Goal: Information Seeking & Learning: Learn about a topic

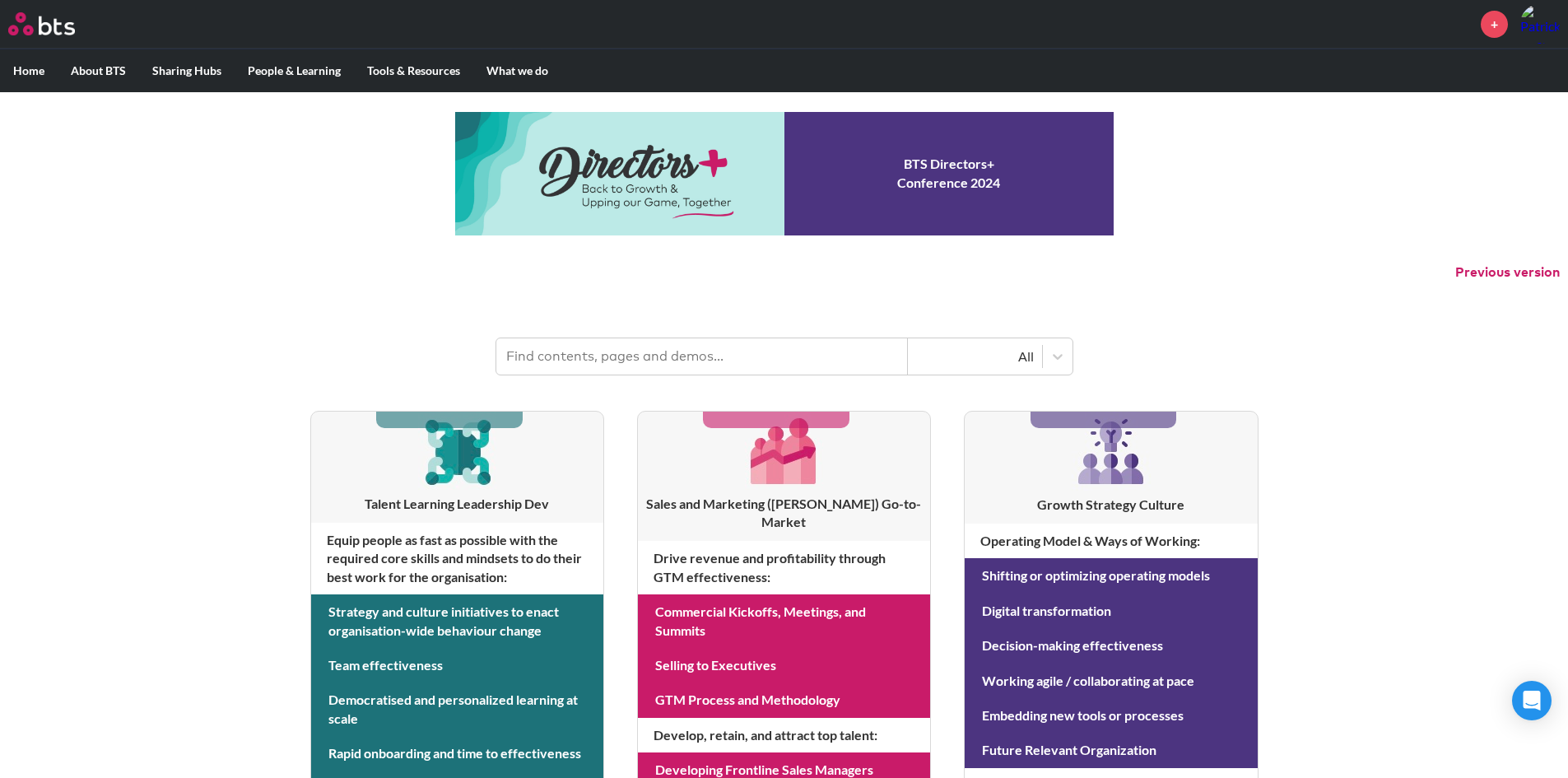
click at [618, 364] on input "text" at bounding box center [702, 356] width 411 height 36
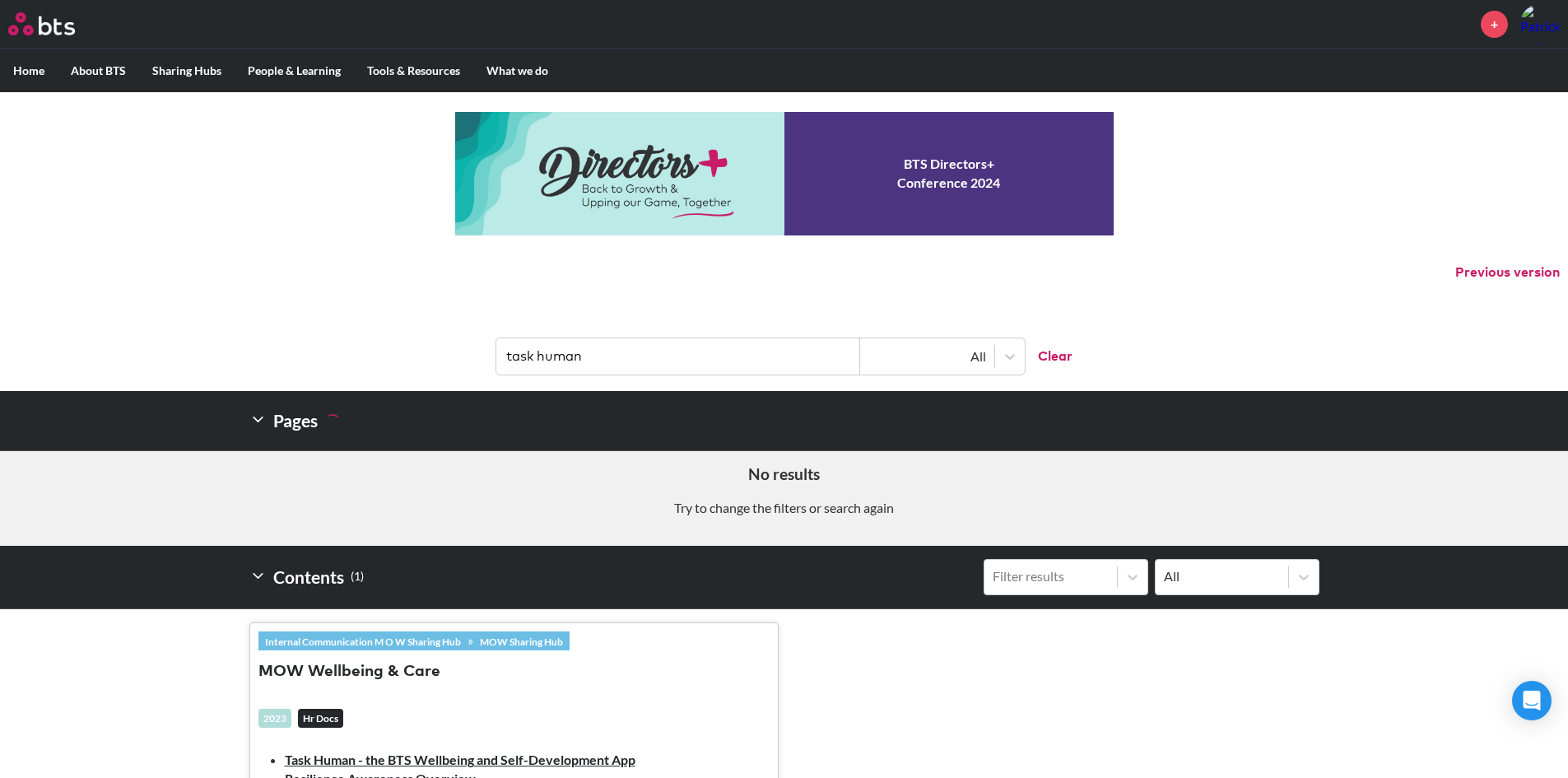
click at [536, 355] on input "task human" at bounding box center [678, 356] width 364 height 36
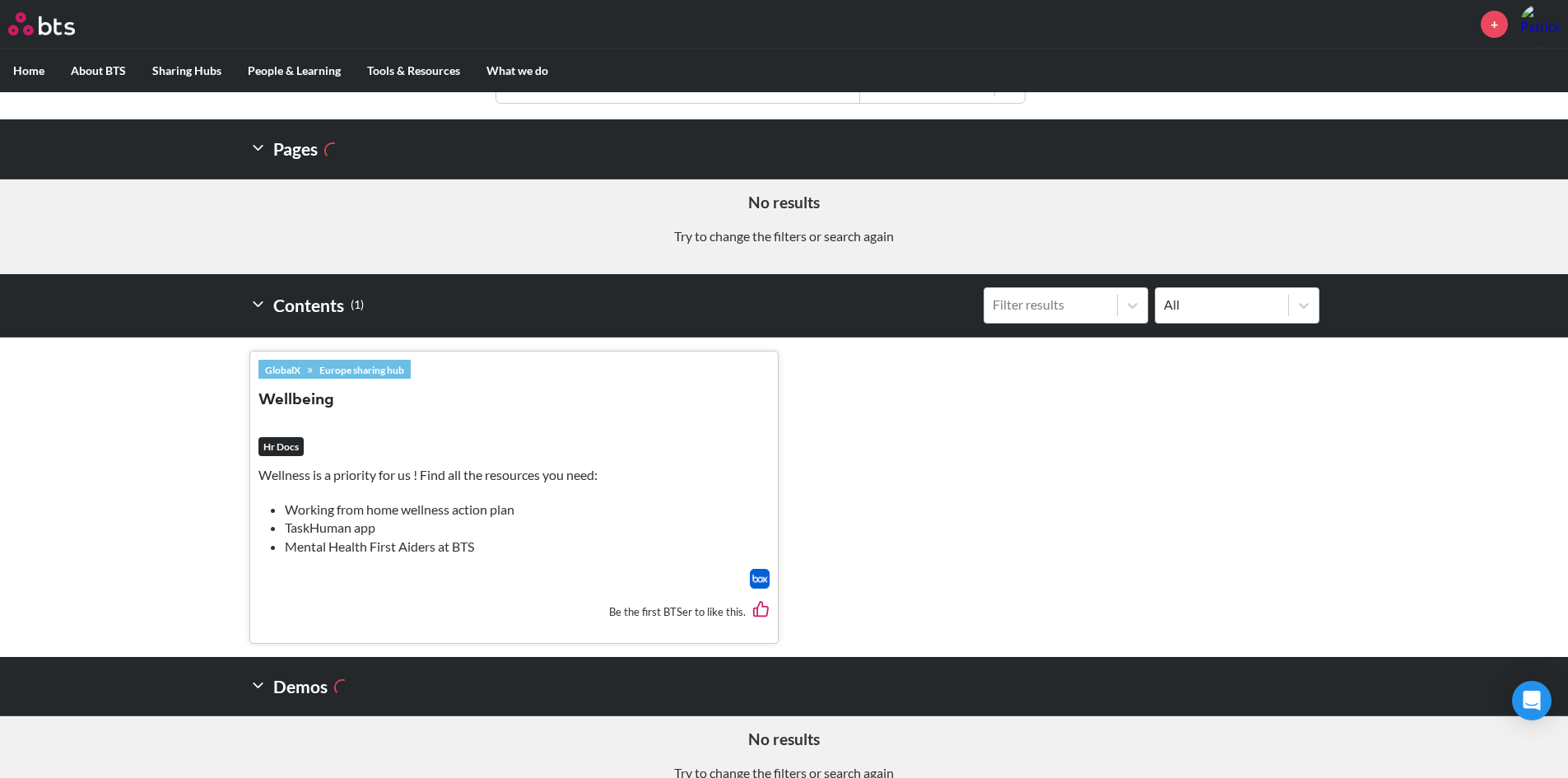
scroll to position [305, 0]
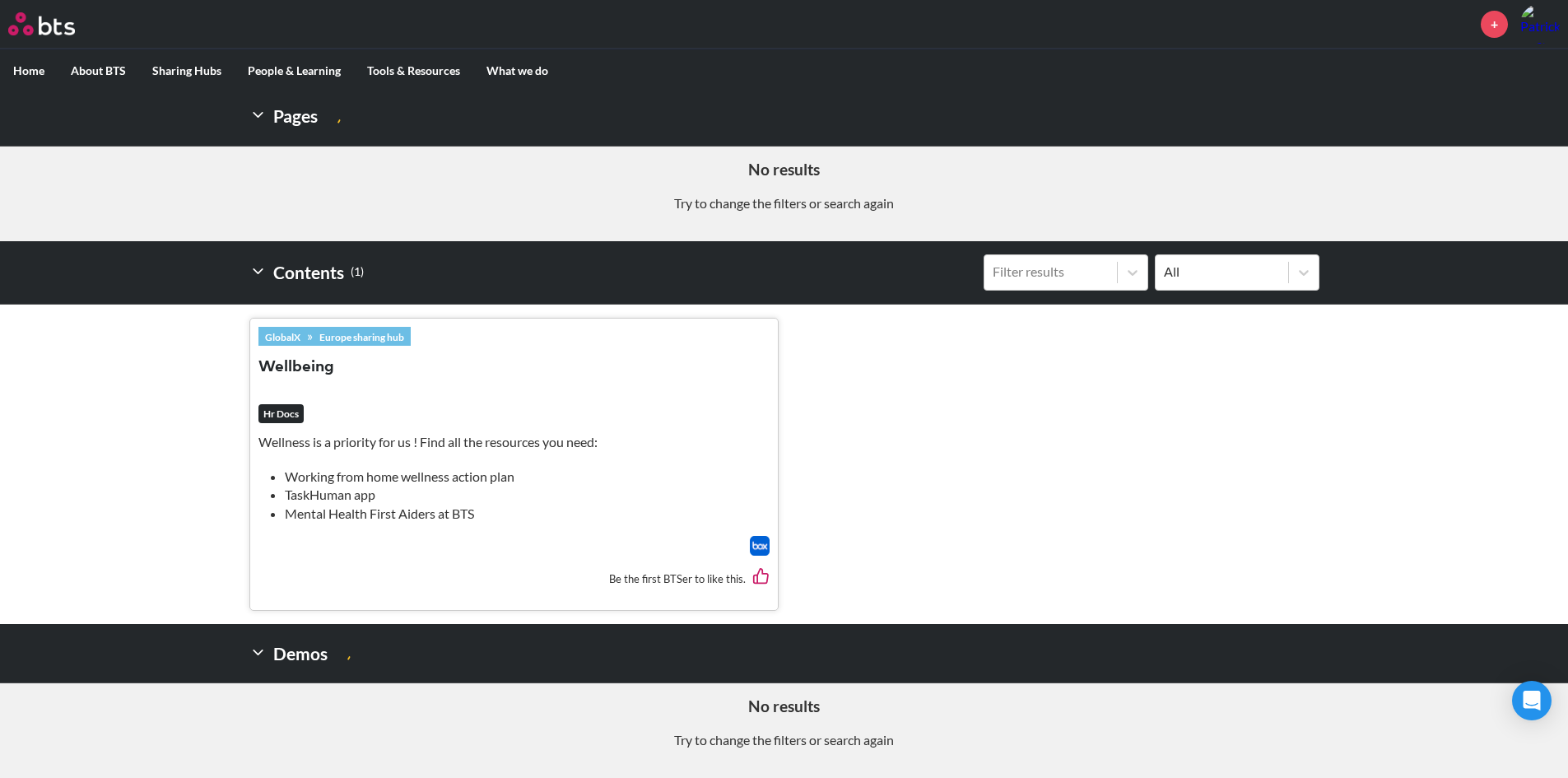
type input "taskhuman"
click at [298, 361] on button "Wellbeing" at bounding box center [295, 367] width 75 height 23
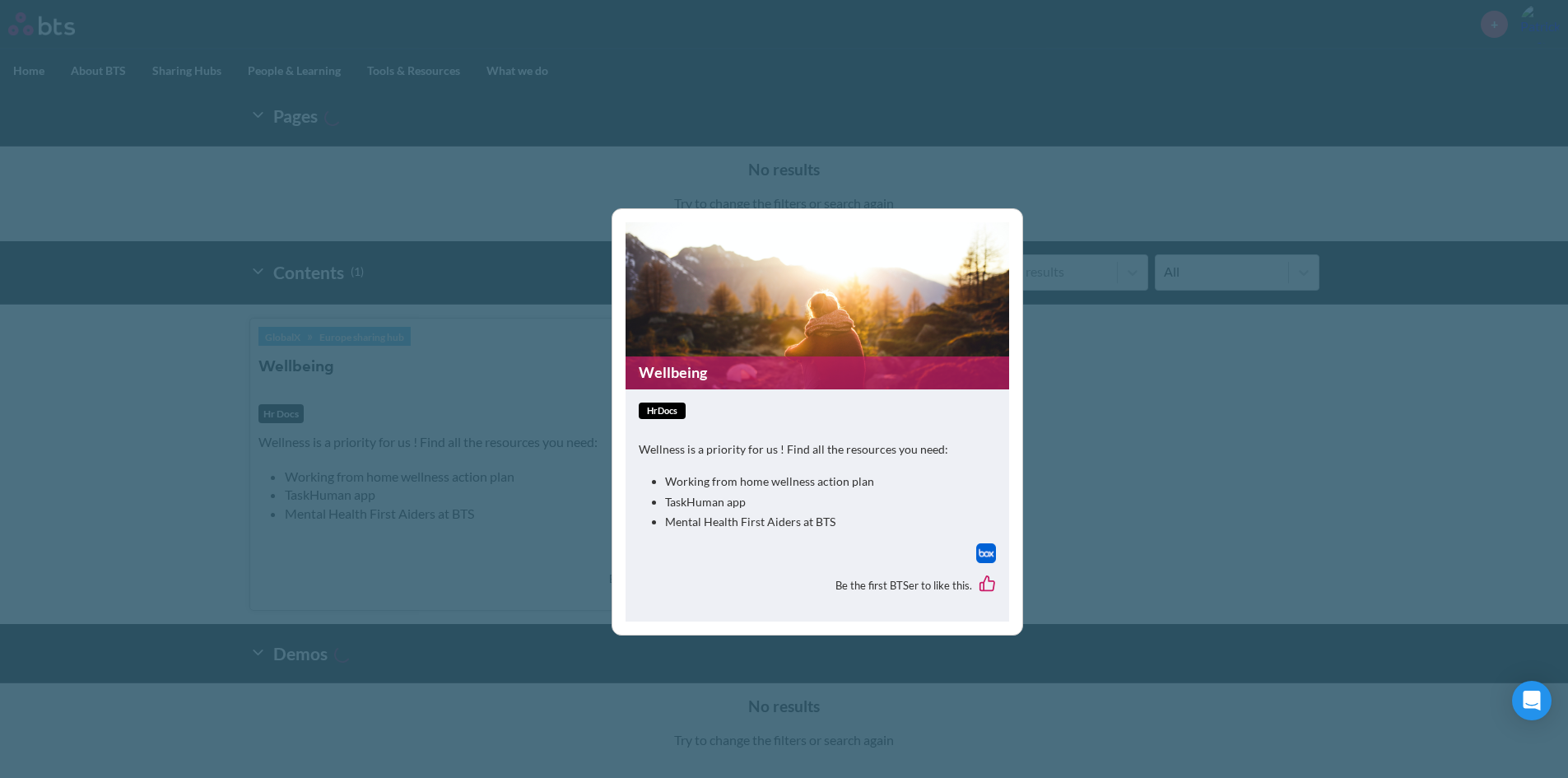
click at [674, 411] on span "hrDocs" at bounding box center [662, 412] width 47 height 17
click at [722, 373] on link "Wellbeing" at bounding box center [817, 372] width 384 height 32
